Goal: Task Accomplishment & Management: Use online tool/utility

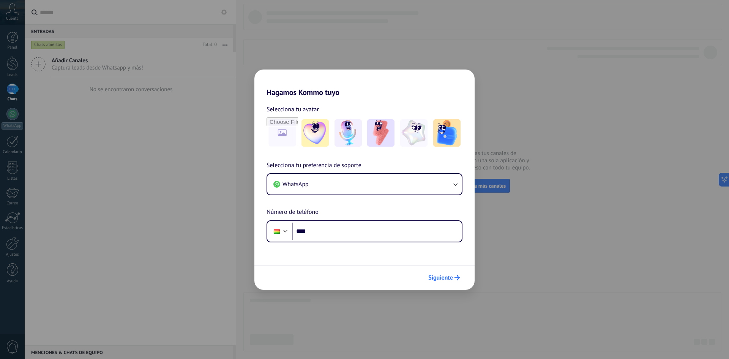
click at [433, 272] on button "Siguiente" at bounding box center [444, 277] width 38 height 13
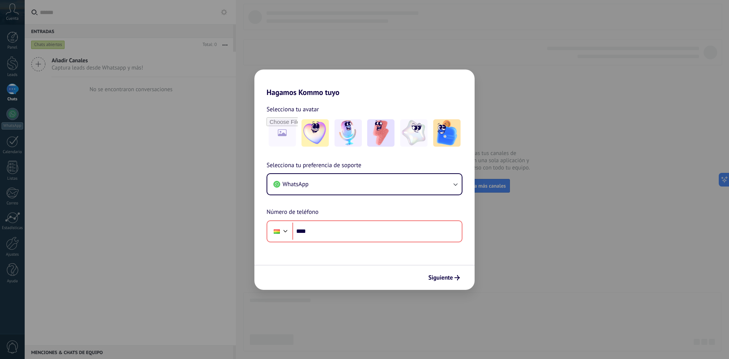
click at [460, 77] on h2 "Hagamos Kommo tuyo" at bounding box center [364, 82] width 220 height 27
click at [549, 77] on div "Hagamos Kommo tuyo Selecciona tu avatar Selecciona tu preferencia de soporte Wh…" at bounding box center [364, 179] width 729 height 359
click at [343, 190] on button "WhatsApp" at bounding box center [364, 184] width 194 height 20
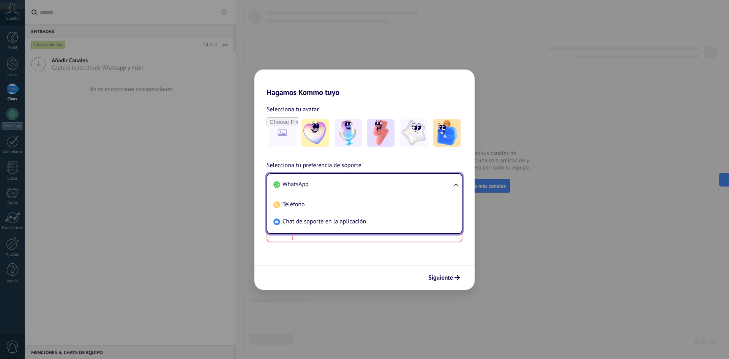
click at [301, 183] on span "WhatsApp" at bounding box center [295, 184] width 26 height 8
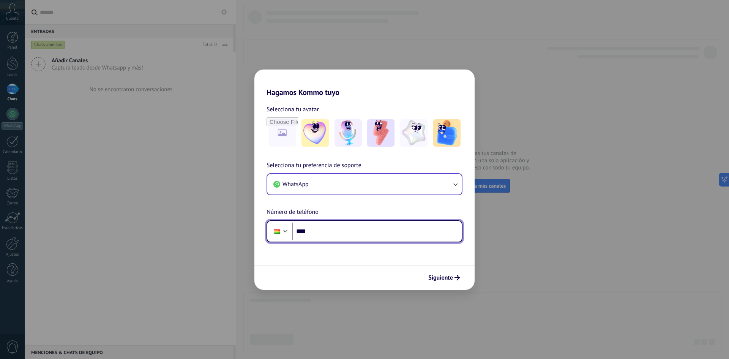
click at [337, 235] on input "****" at bounding box center [376, 230] width 169 height 17
click at [321, 234] on input "****" at bounding box center [376, 230] width 169 height 17
type input "**********"
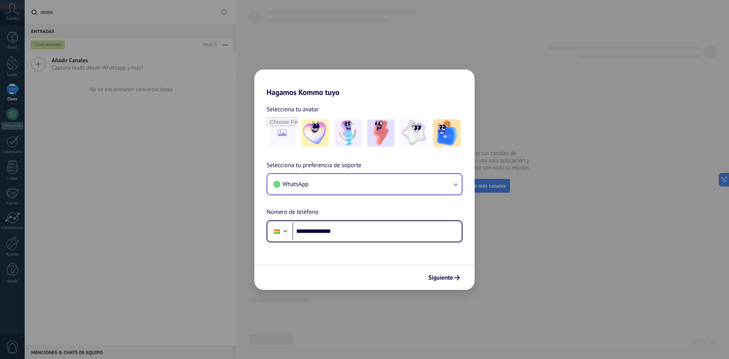
click at [447, 270] on div "Siguiente" at bounding box center [364, 276] width 220 height 25
click at [447, 276] on span "Siguiente" at bounding box center [440, 277] width 25 height 5
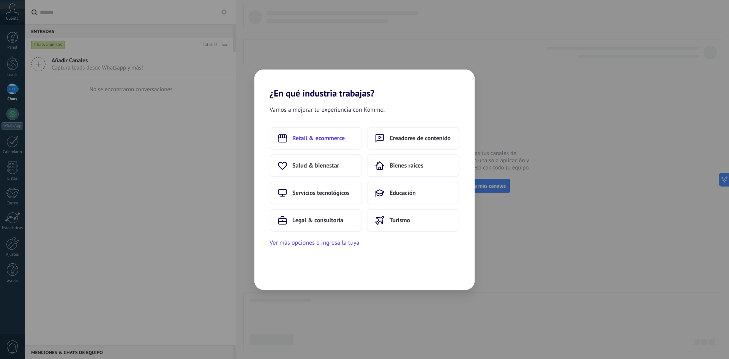
click at [335, 130] on button "Retail & ecommerce" at bounding box center [315, 138] width 93 height 23
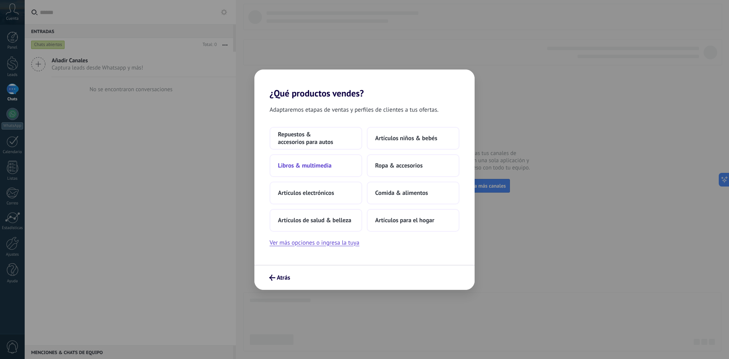
click at [338, 167] on button "Libros & multimedia" at bounding box center [315, 165] width 93 height 23
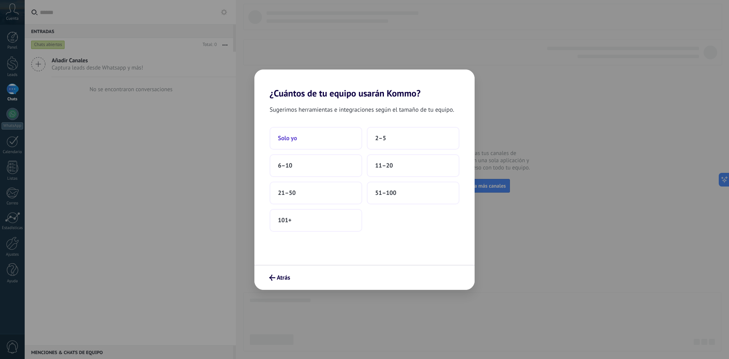
click at [304, 145] on button "Solo yo" at bounding box center [315, 138] width 93 height 23
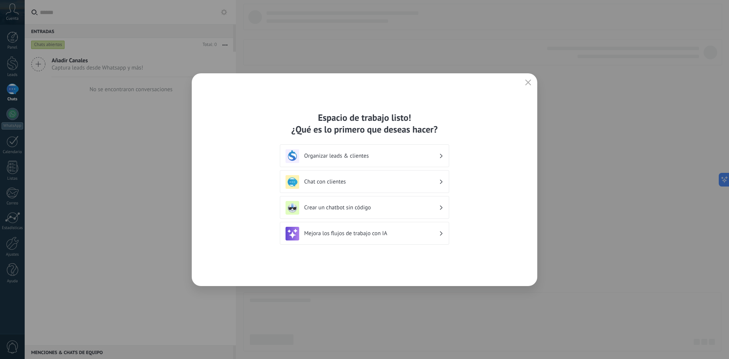
click at [526, 83] on icon "button" at bounding box center [528, 82] width 6 height 6
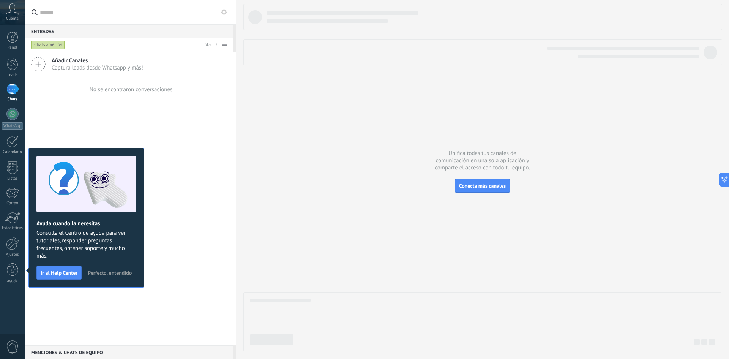
click at [107, 271] on span "Perfecto, entendido" at bounding box center [110, 272] width 44 height 5
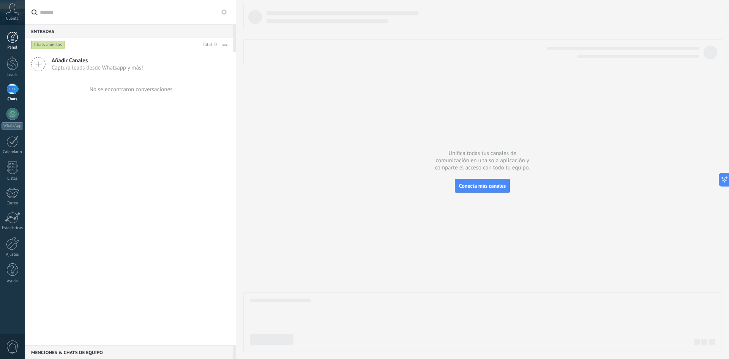
click at [13, 38] on div at bounding box center [12, 36] width 11 height 11
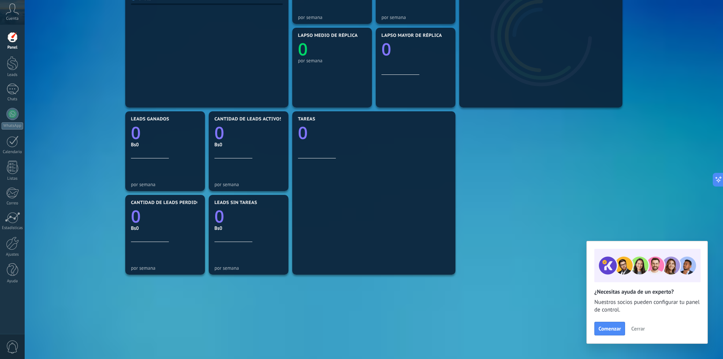
scroll to position [140, 0]
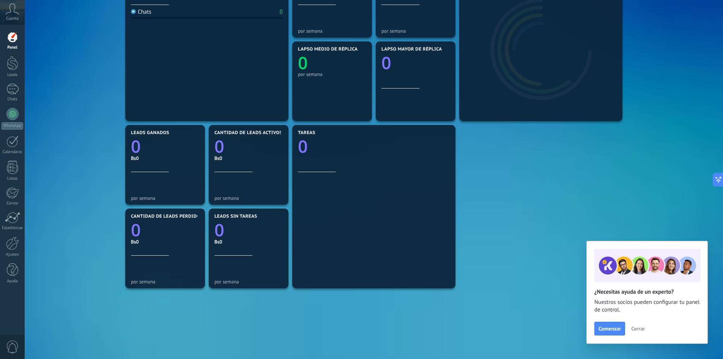
click at [14, 5] on icon at bounding box center [12, 8] width 13 height 11
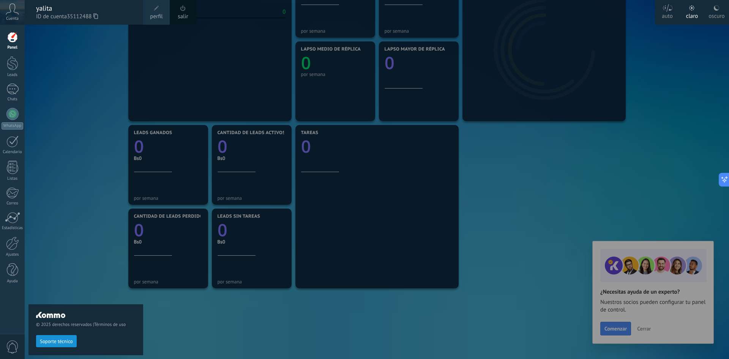
click at [669, 9] on use at bounding box center [667, 8] width 10 height 8
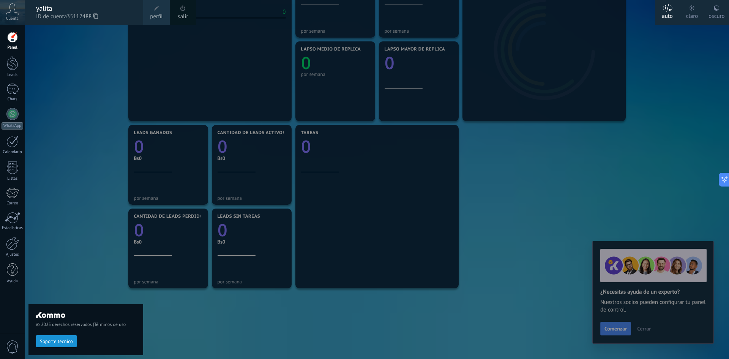
click at [714, 15] on div "oscuro" at bounding box center [716, 15] width 16 height 20
click at [70, 46] on div "© 2025 derechos reservados | Términos de uso Soporte técnico" at bounding box center [85, 192] width 115 height 334
click at [639, 206] on div at bounding box center [389, 179] width 729 height 359
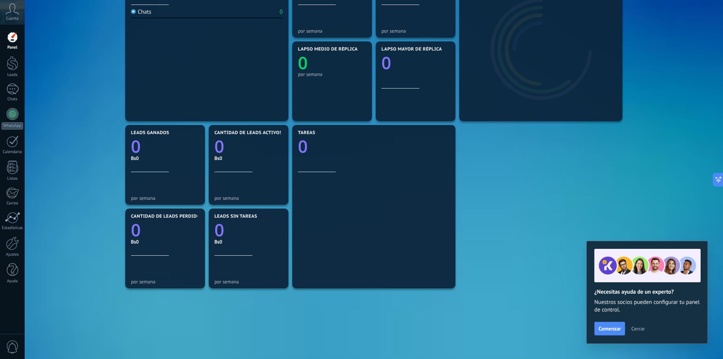
click at [635, 328] on span "Cerrar" at bounding box center [638, 328] width 14 height 5
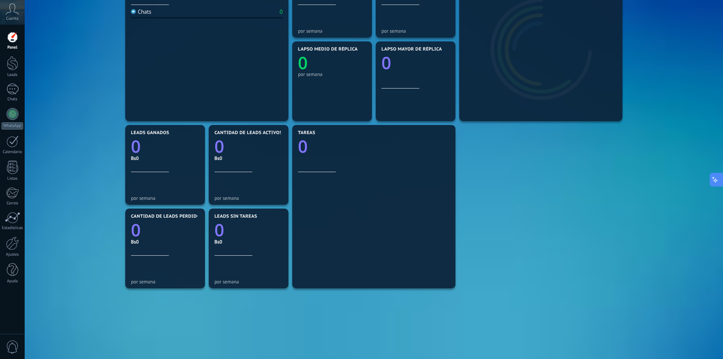
click at [720, 184] on button at bounding box center [717, 180] width 14 height 14
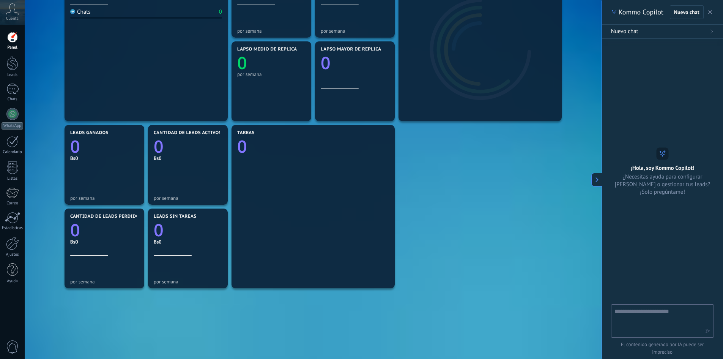
click at [709, 12] on icon "button" at bounding box center [710, 12] width 4 height 4
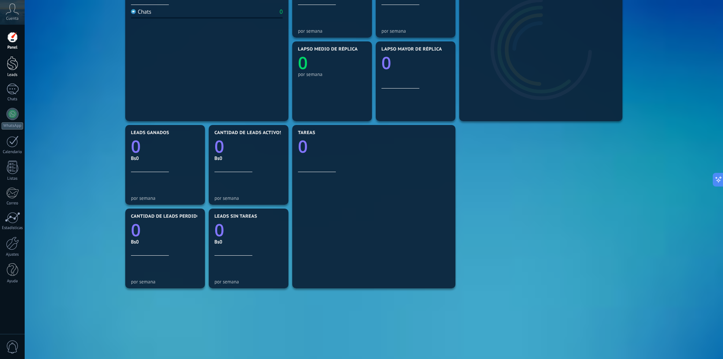
click at [8, 59] on div at bounding box center [12, 63] width 11 height 14
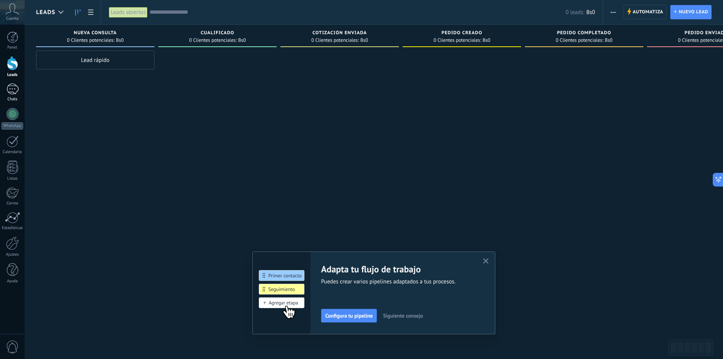
click at [11, 96] on link "Chats" at bounding box center [12, 92] width 25 height 18
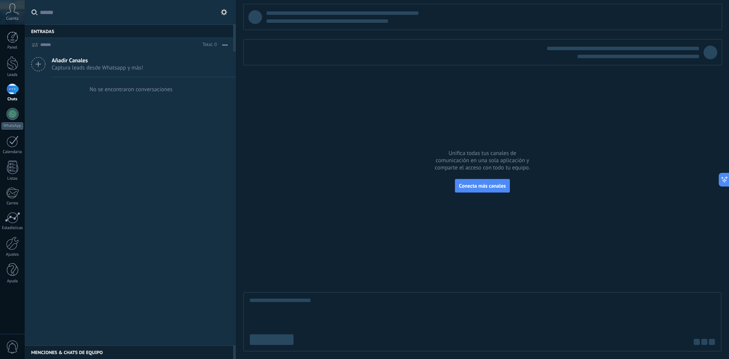
click at [14, 130] on div "Panel Leads Chats WhatsApp Clientes" at bounding box center [12, 161] width 25 height 260
click at [15, 116] on div at bounding box center [12, 114] width 12 height 12
